Goal: Information Seeking & Learning: Learn about a topic

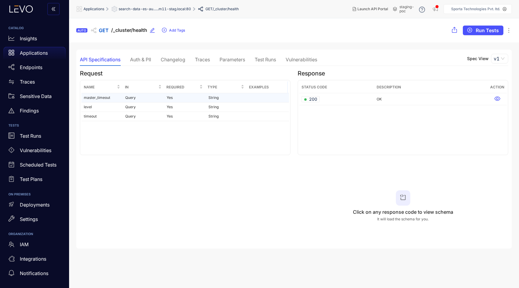
click at [92, 98] on td "master_timeout" at bounding box center [101, 97] width 41 height 9
click at [138, 59] on div "Auth & PII" at bounding box center [140, 59] width 21 height 5
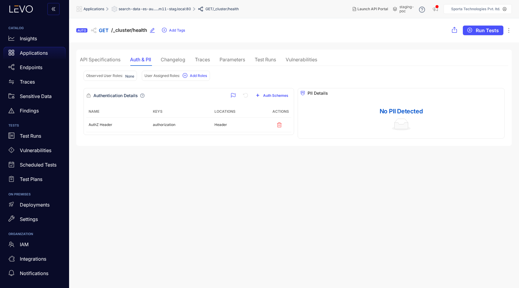
click at [172, 57] on div "Changelog" at bounding box center [173, 59] width 25 height 5
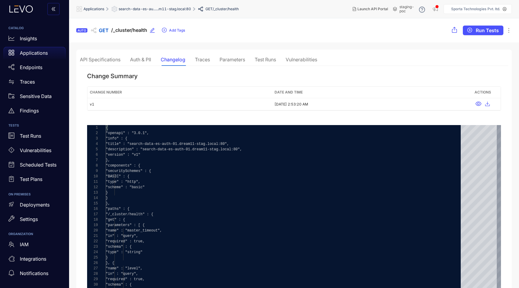
click at [203, 61] on div "Traces" at bounding box center [202, 59] width 15 height 5
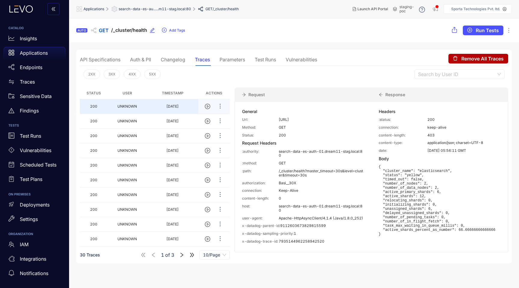
click at [163, 101] on td "[DATE]" at bounding box center [172, 106] width 51 height 15
click at [134, 58] on div "Auth & PII" at bounding box center [140, 59] width 21 height 5
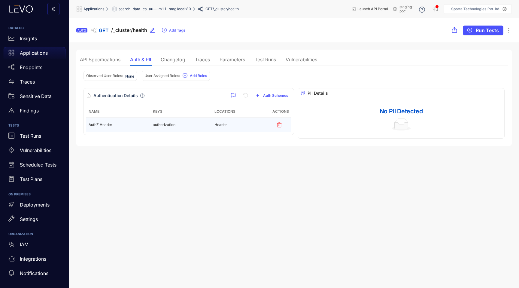
click at [172, 129] on td "authorization" at bounding box center [181, 124] width 62 height 15
click at [197, 59] on div "Traces" at bounding box center [202, 58] width 15 height 5
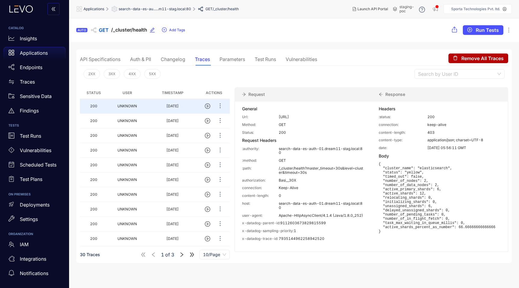
scroll to position [0, 0]
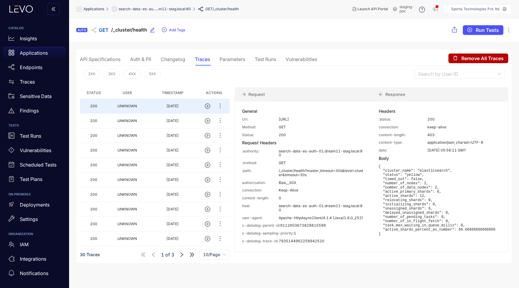
click at [300, 59] on div "Vulnerabilities" at bounding box center [301, 58] width 32 height 5
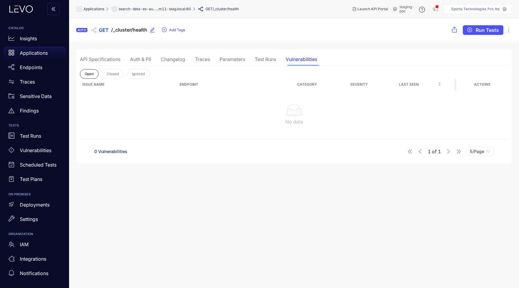
click at [183, 62] on div "Changelog" at bounding box center [173, 59] width 25 height 13
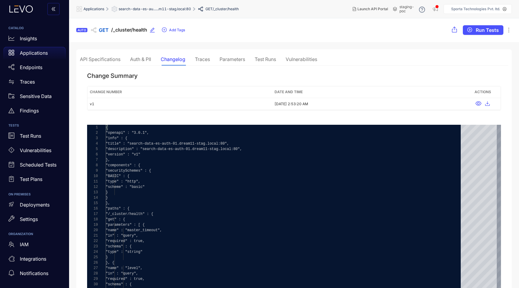
click at [207, 60] on div "Traces" at bounding box center [202, 58] width 15 height 5
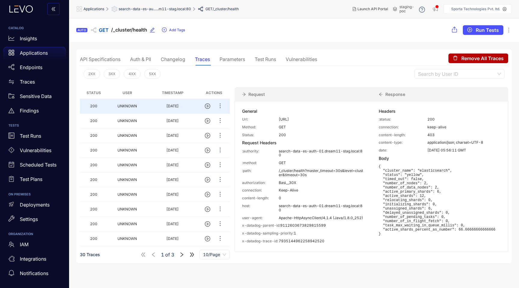
click at [179, 59] on div "Changelog" at bounding box center [173, 58] width 25 height 5
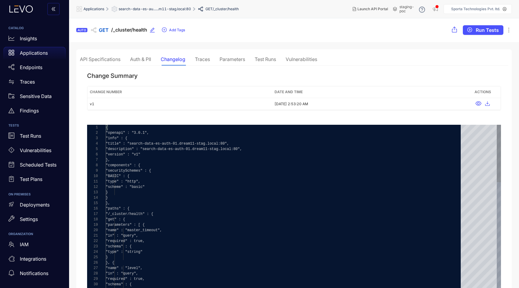
scroll to position [0, 2]
type textarea "**********"
drag, startPoint x: 162, startPoint y: 189, endPoint x: 111, endPoint y: 172, distance: 54.4
click at [204, 55] on div "Traces" at bounding box center [202, 59] width 15 height 13
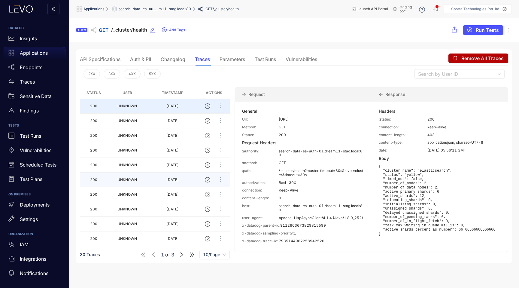
click at [170, 185] on td "[DATE]" at bounding box center [172, 179] width 51 height 15
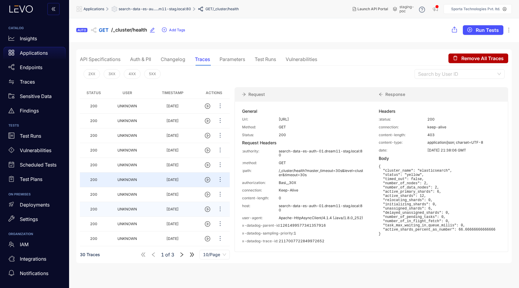
click at [167, 212] on td "[DATE]" at bounding box center [172, 209] width 51 height 15
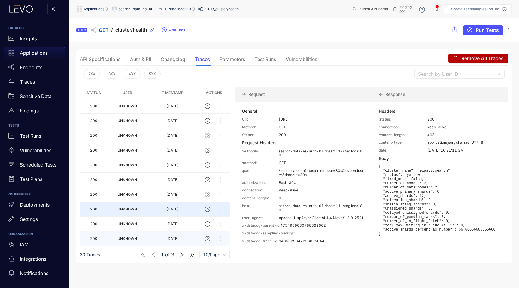
click at [168, 236] on td "[DATE]" at bounding box center [172, 238] width 51 height 15
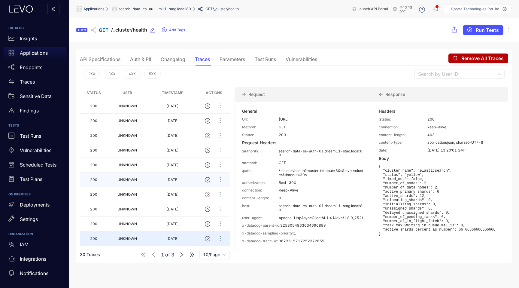
click at [165, 186] on td "[DATE]" at bounding box center [172, 179] width 51 height 15
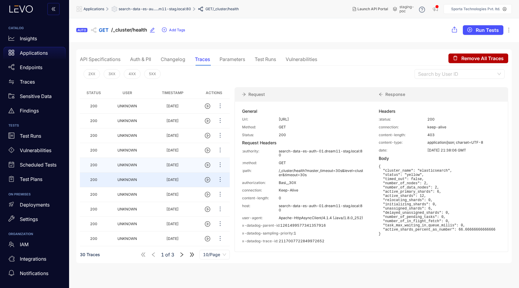
click at [162, 159] on td "[DATE]" at bounding box center [172, 165] width 51 height 15
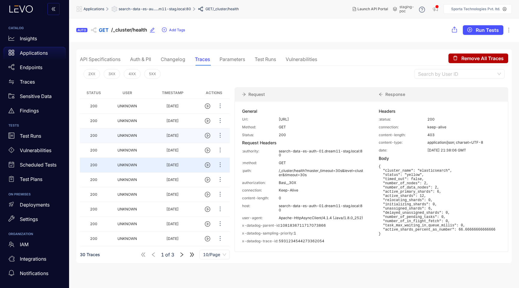
click at [159, 143] on td "[DATE]" at bounding box center [172, 135] width 51 height 15
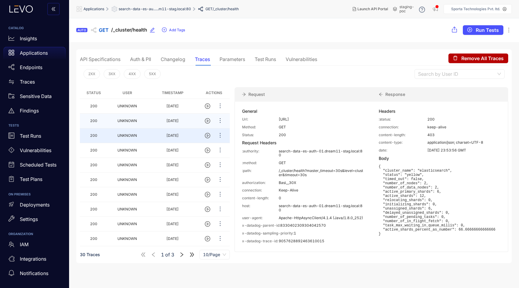
click at [157, 128] on td "[DATE]" at bounding box center [172, 120] width 51 height 15
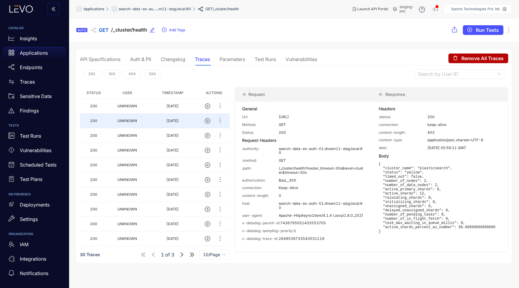
scroll to position [0, 0]
